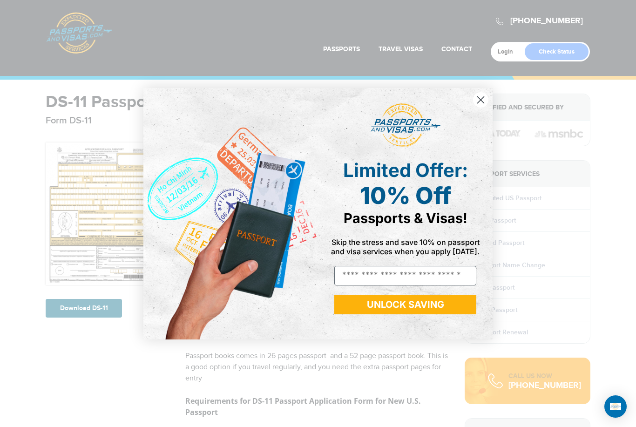
click at [481, 100] on icon "Close dialog" at bounding box center [481, 99] width 7 height 7
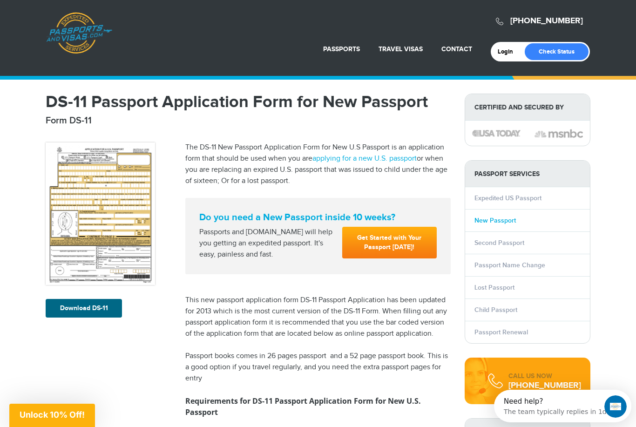
click at [507, 224] on link "New Passport" at bounding box center [495, 221] width 41 height 8
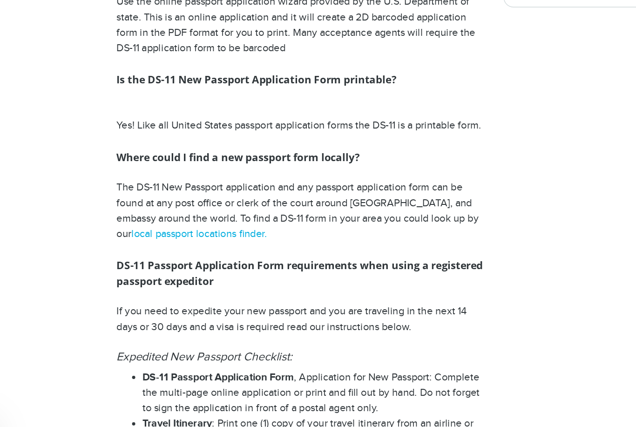
scroll to position [527, 0]
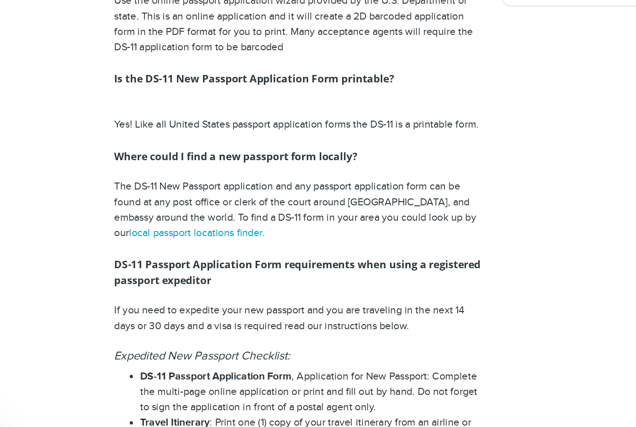
click at [196, 261] on link "local passport locations finder." at bounding box center [245, 265] width 98 height 9
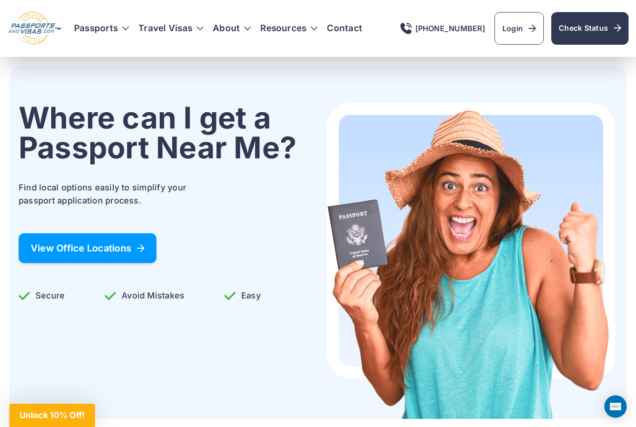
click at [150, 248] on link "View Office Locations" at bounding box center [88, 248] width 138 height 30
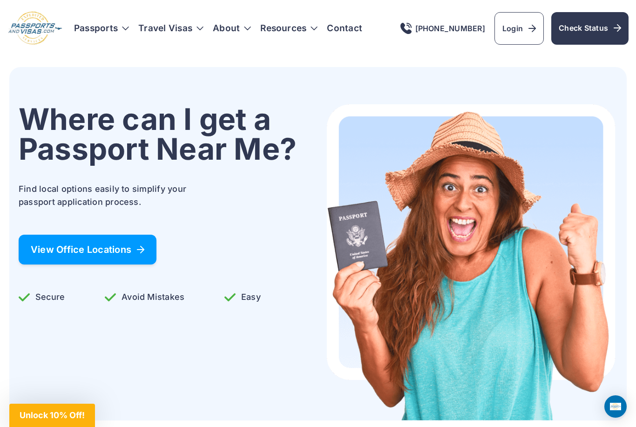
click at [138, 240] on link "View Office Locations" at bounding box center [88, 250] width 138 height 30
click at [118, 254] on span "View Office Locations" at bounding box center [88, 249] width 114 height 9
